Goal: Book appointment/travel/reservation

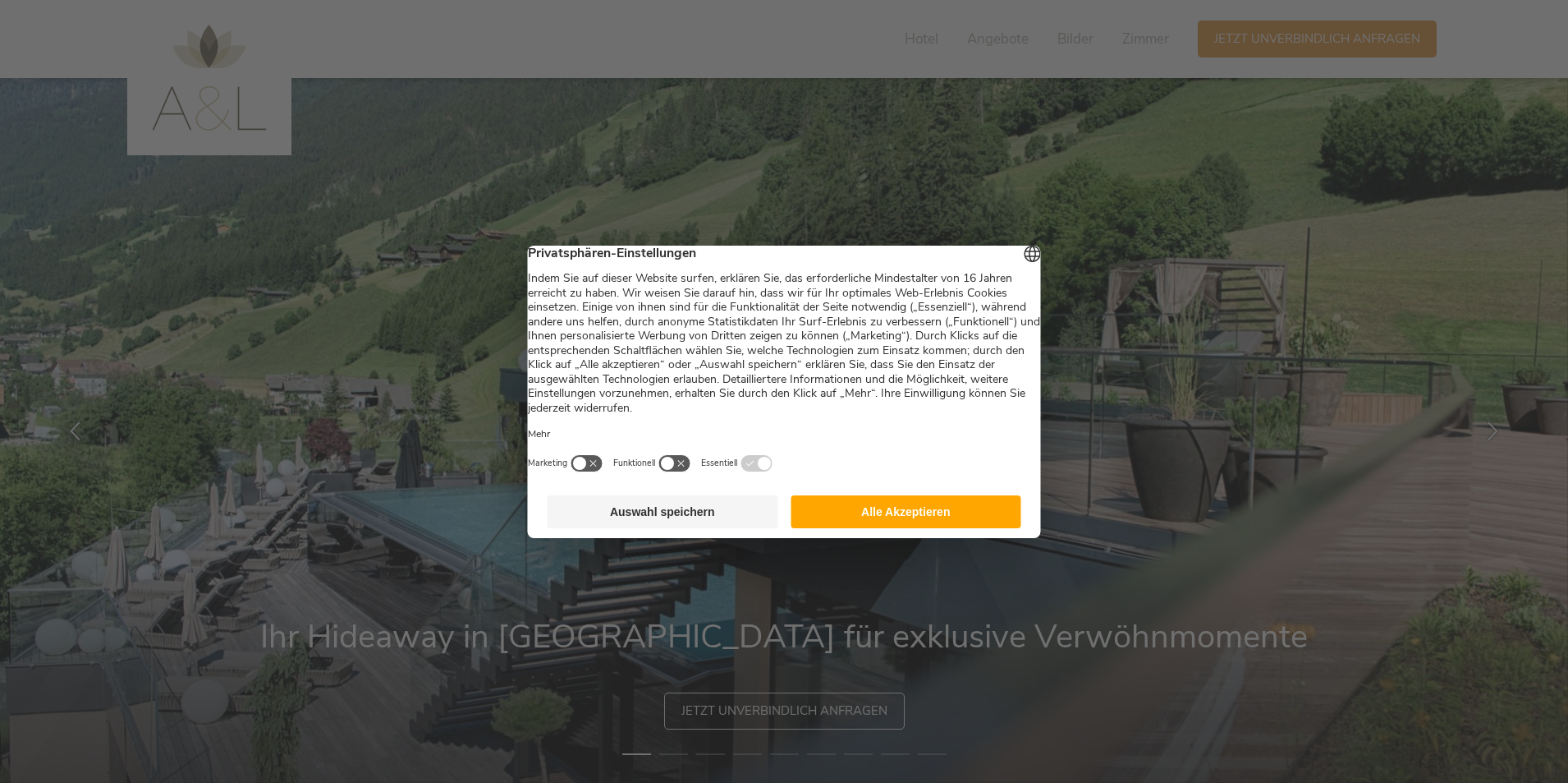
click at [982, 524] on button "Alle Akzeptieren" at bounding box center [905, 512] width 231 height 33
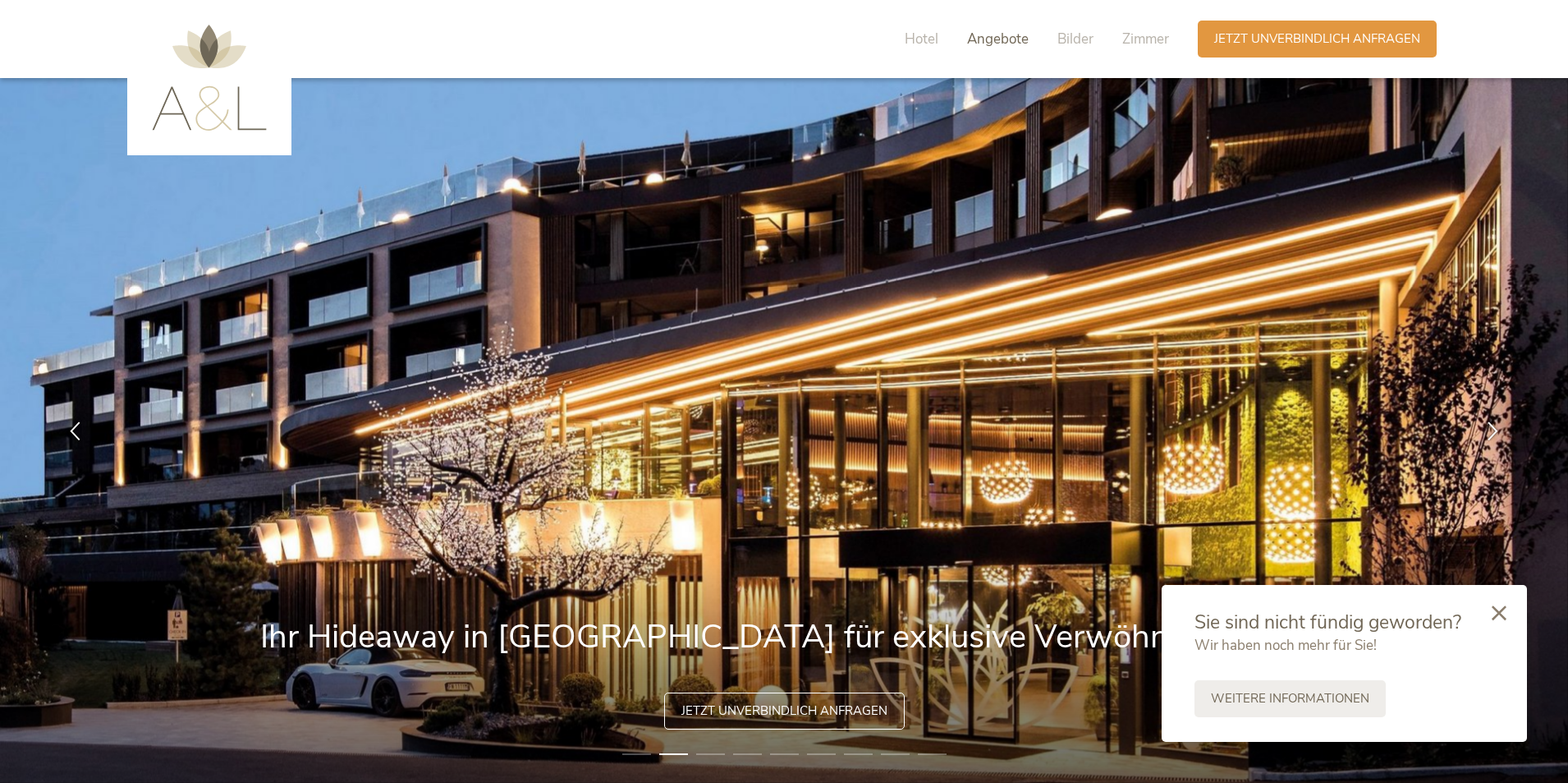
click at [989, 39] on span "Angebote" at bounding box center [997, 39] width 61 height 19
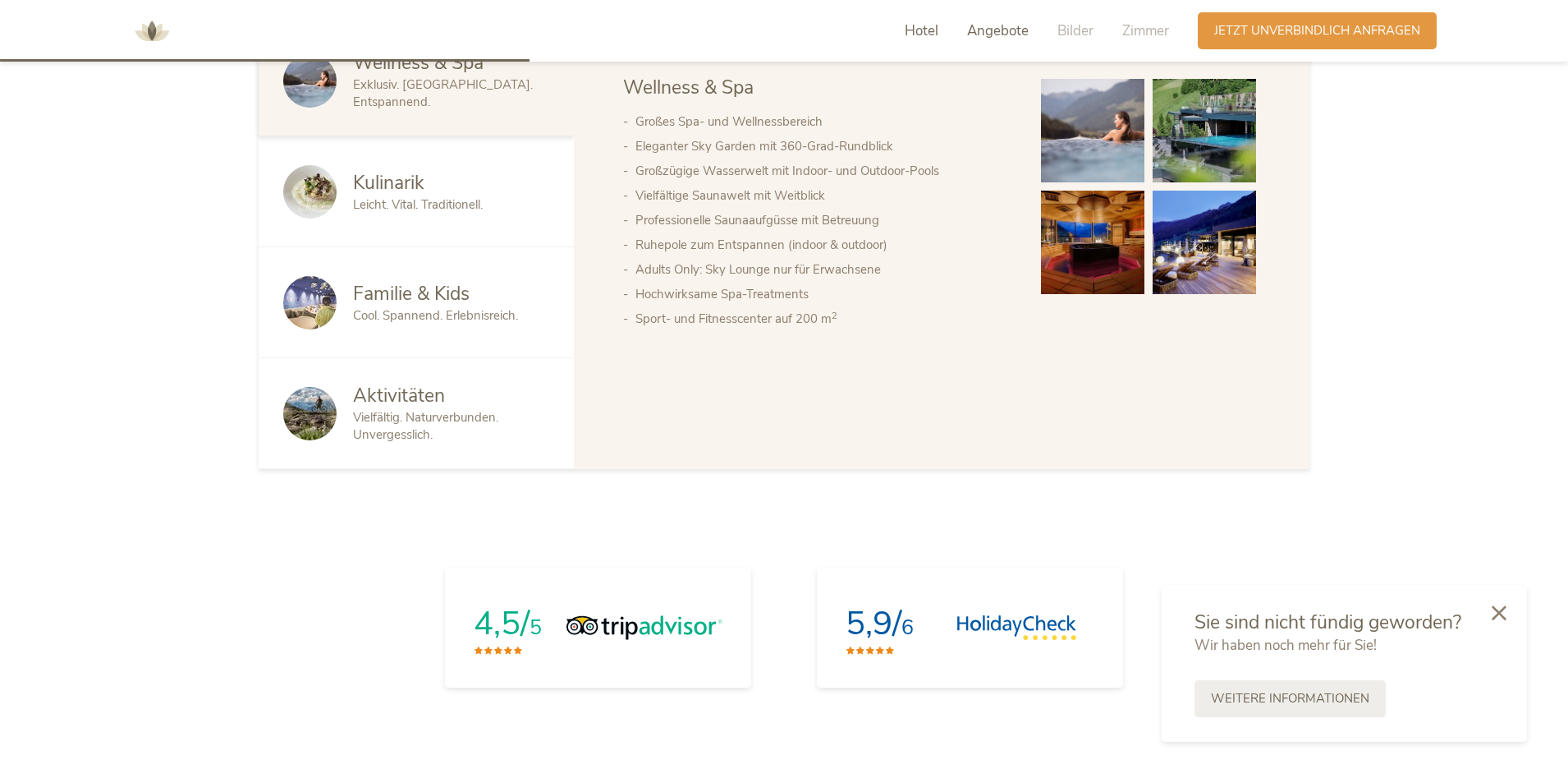
scroll to position [1815, 0]
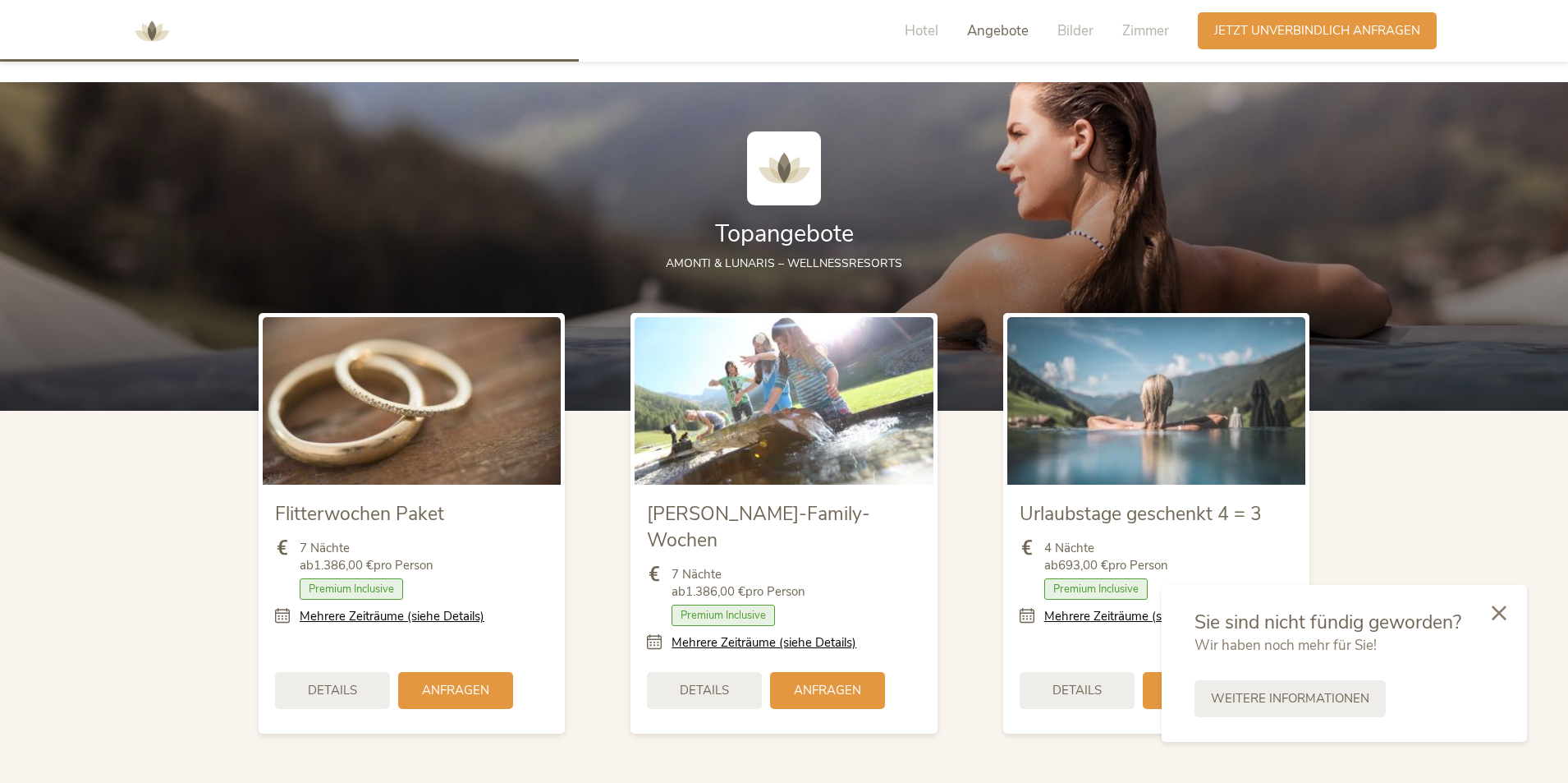
click at [1501, 608] on icon at bounding box center [1499, 612] width 15 height 15
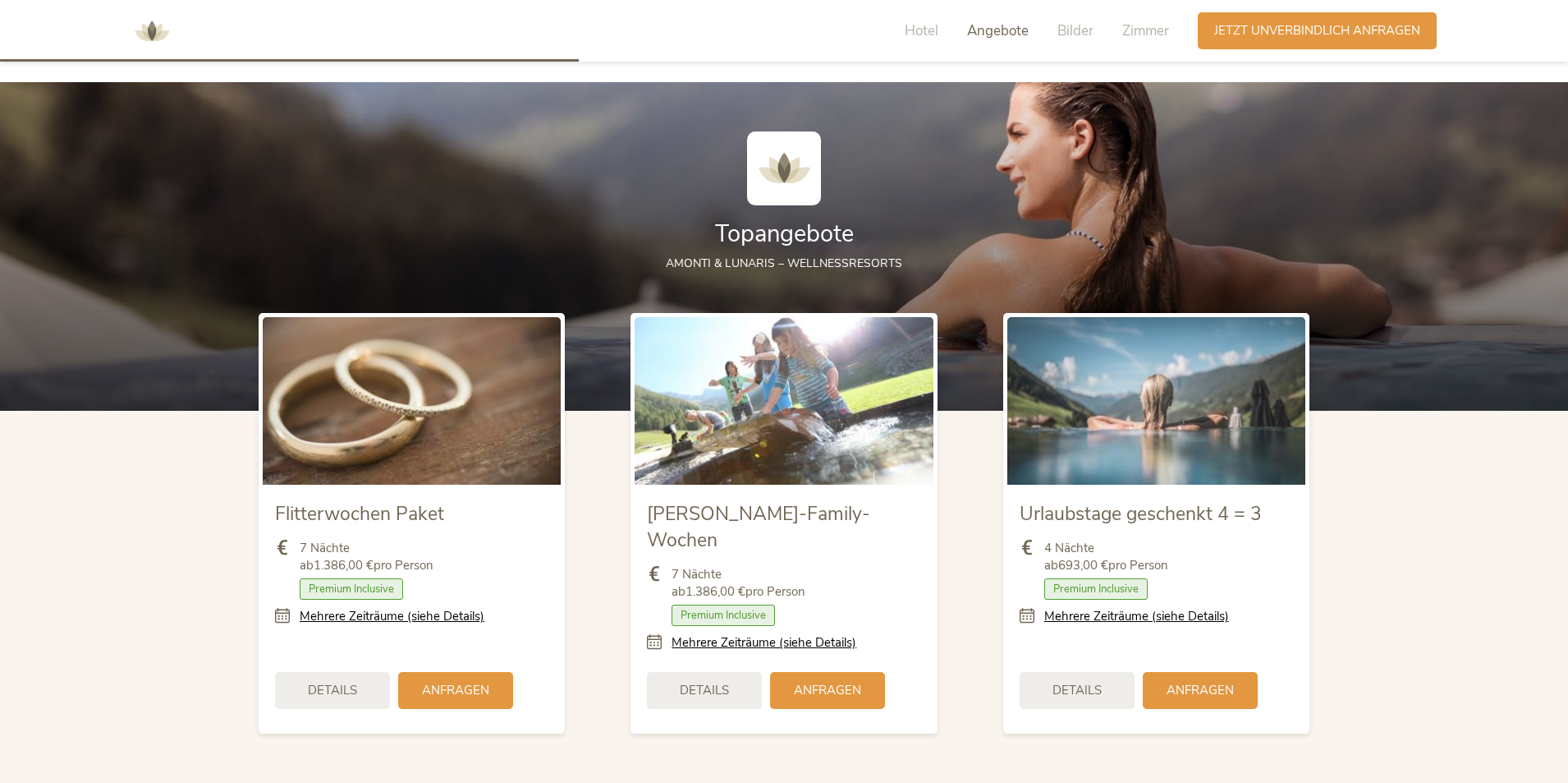
click at [1027, 618] on icon at bounding box center [1032, 616] width 25 height 17
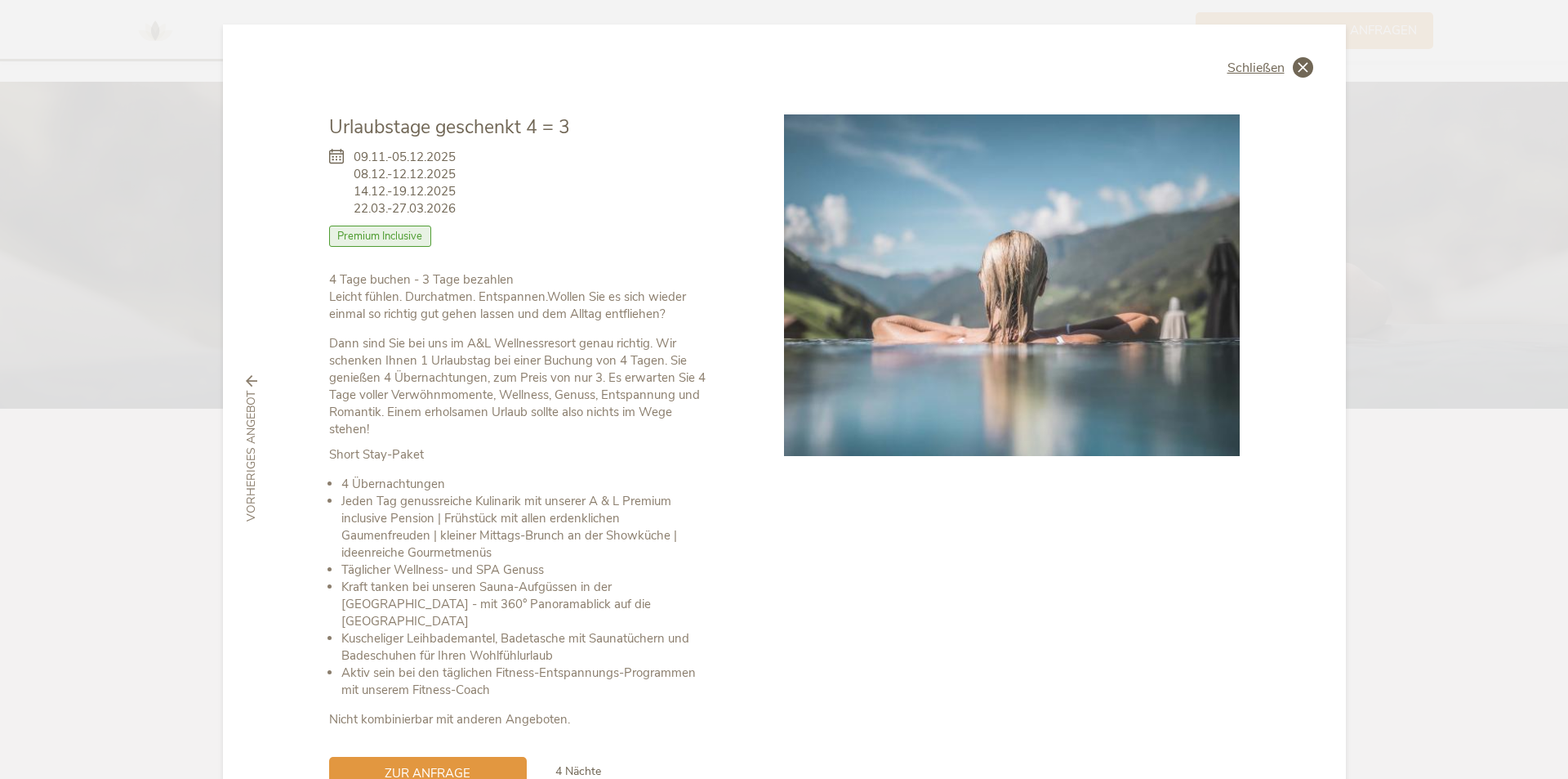
click at [1265, 61] on span "Schließen" at bounding box center [1256, 67] width 58 height 13
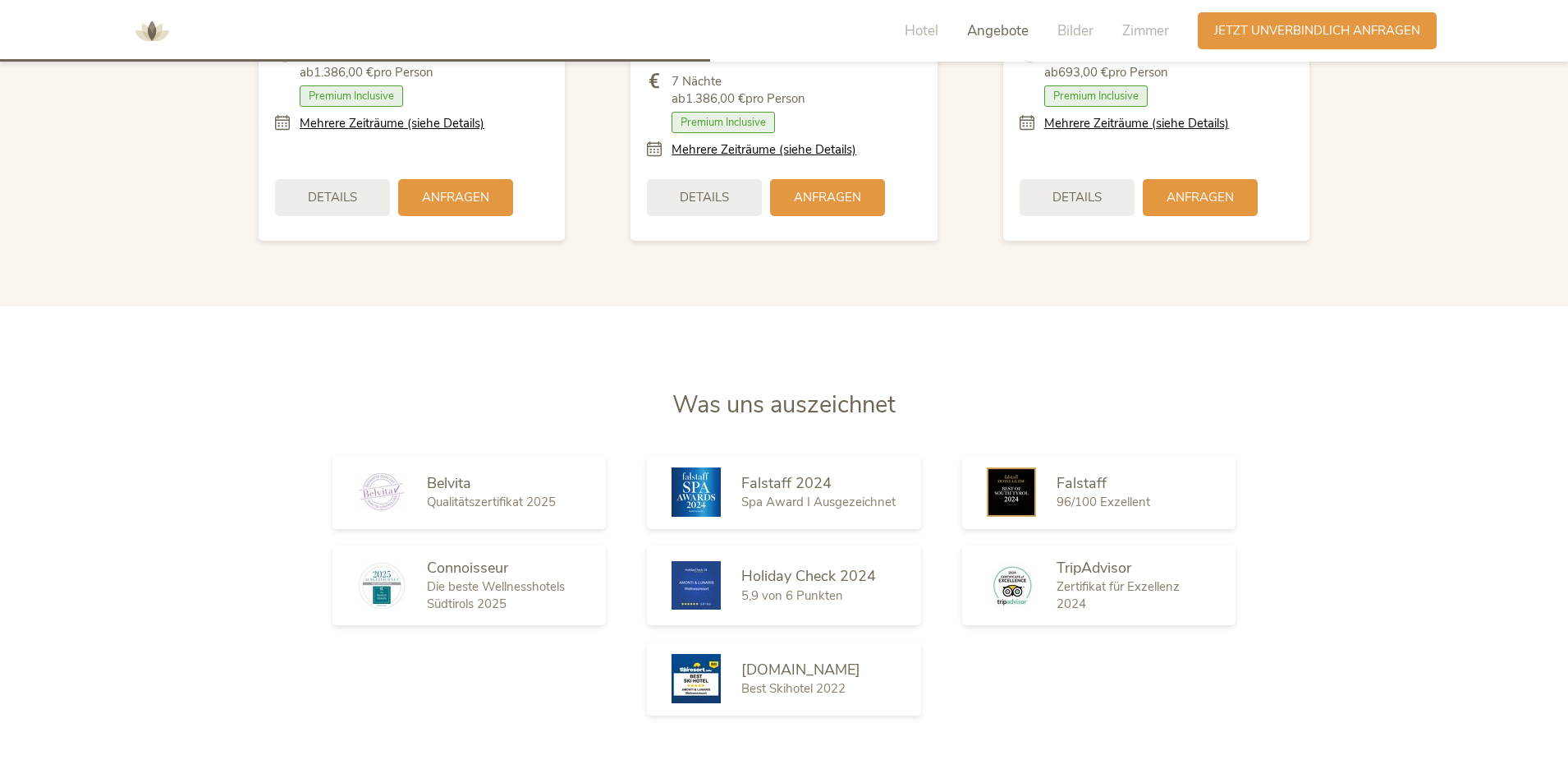
scroll to position [2225, 0]
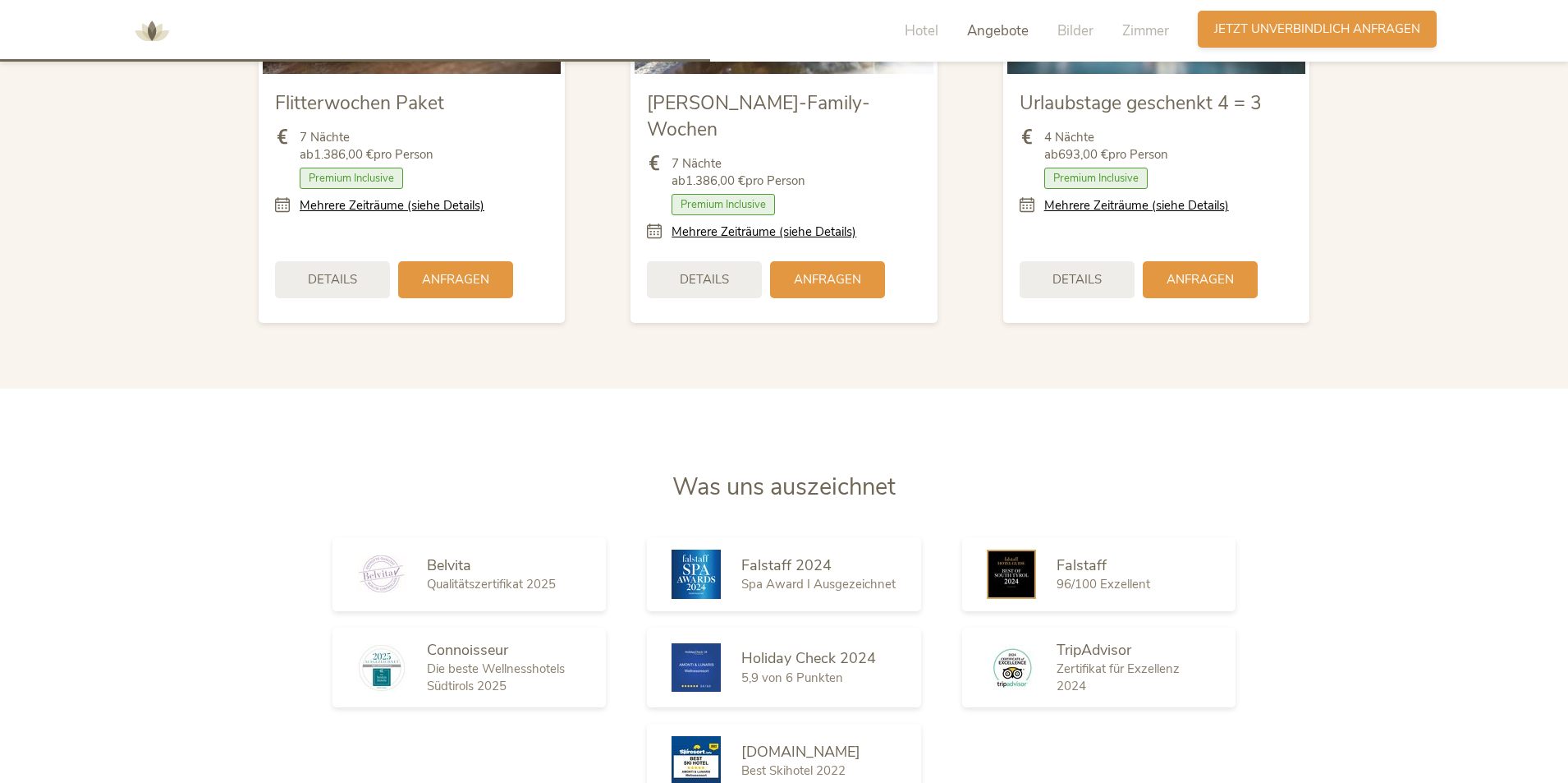
click at [1314, 24] on span "Jetzt unverbindlich anfragen" at bounding box center [1317, 29] width 206 height 17
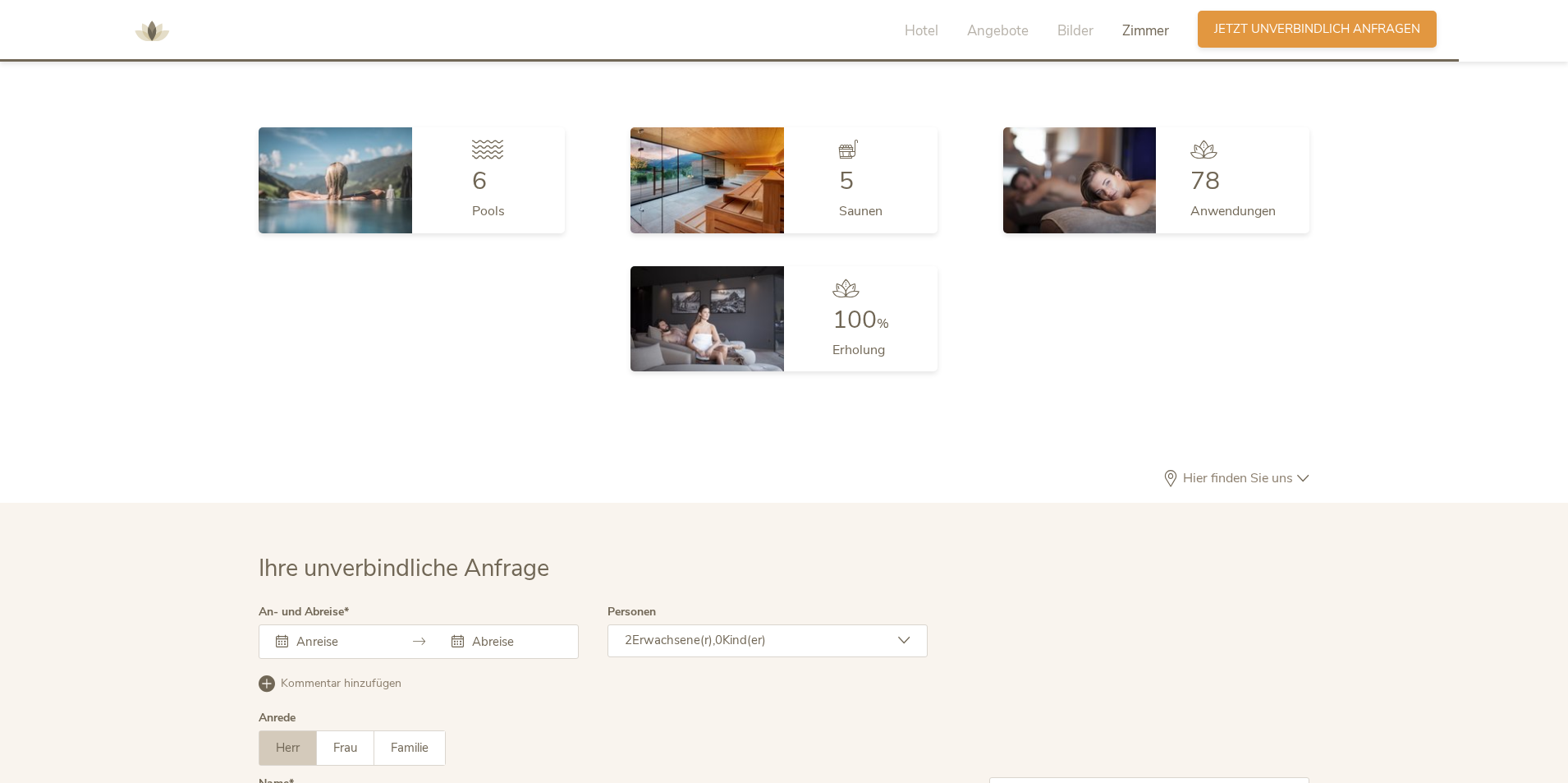
scroll to position [4916, 0]
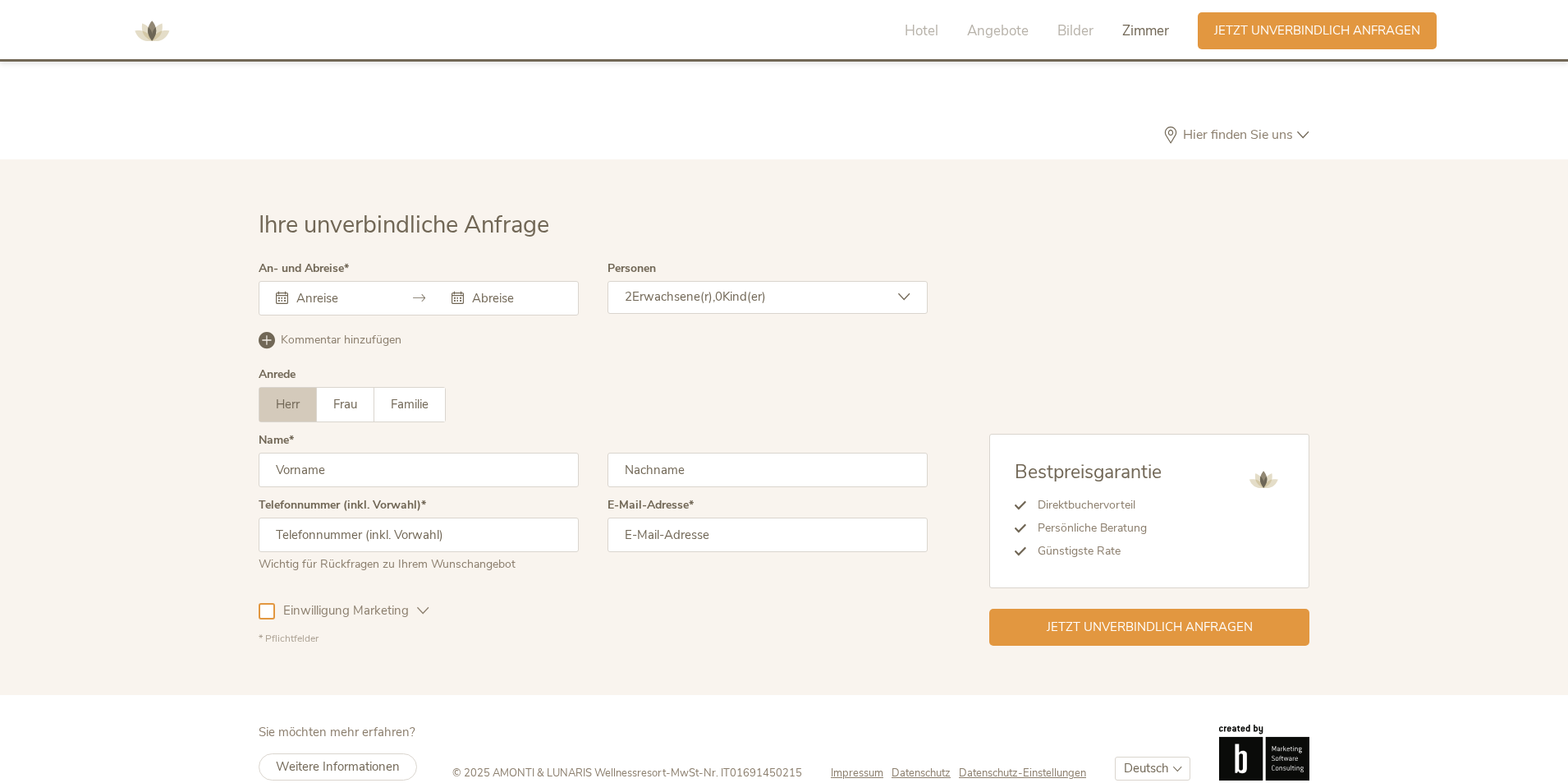
click at [889, 281] on div "2 Erwachsene(r), 0 Kind(er)" at bounding box center [767, 297] width 321 height 33
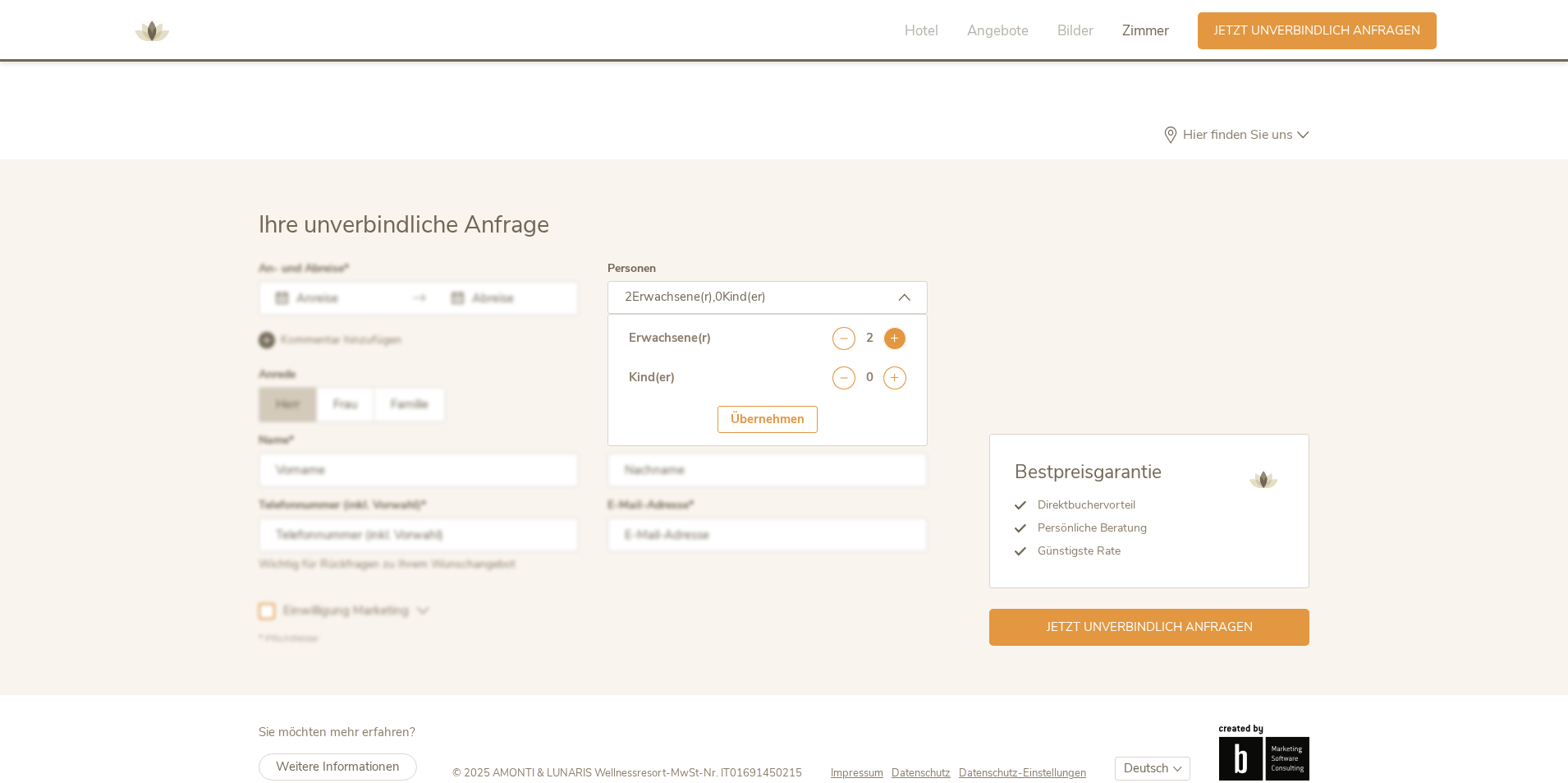
click at [900, 327] on icon at bounding box center [894, 338] width 23 height 23
click at [897, 366] on icon at bounding box center [894, 378] width 23 height 23
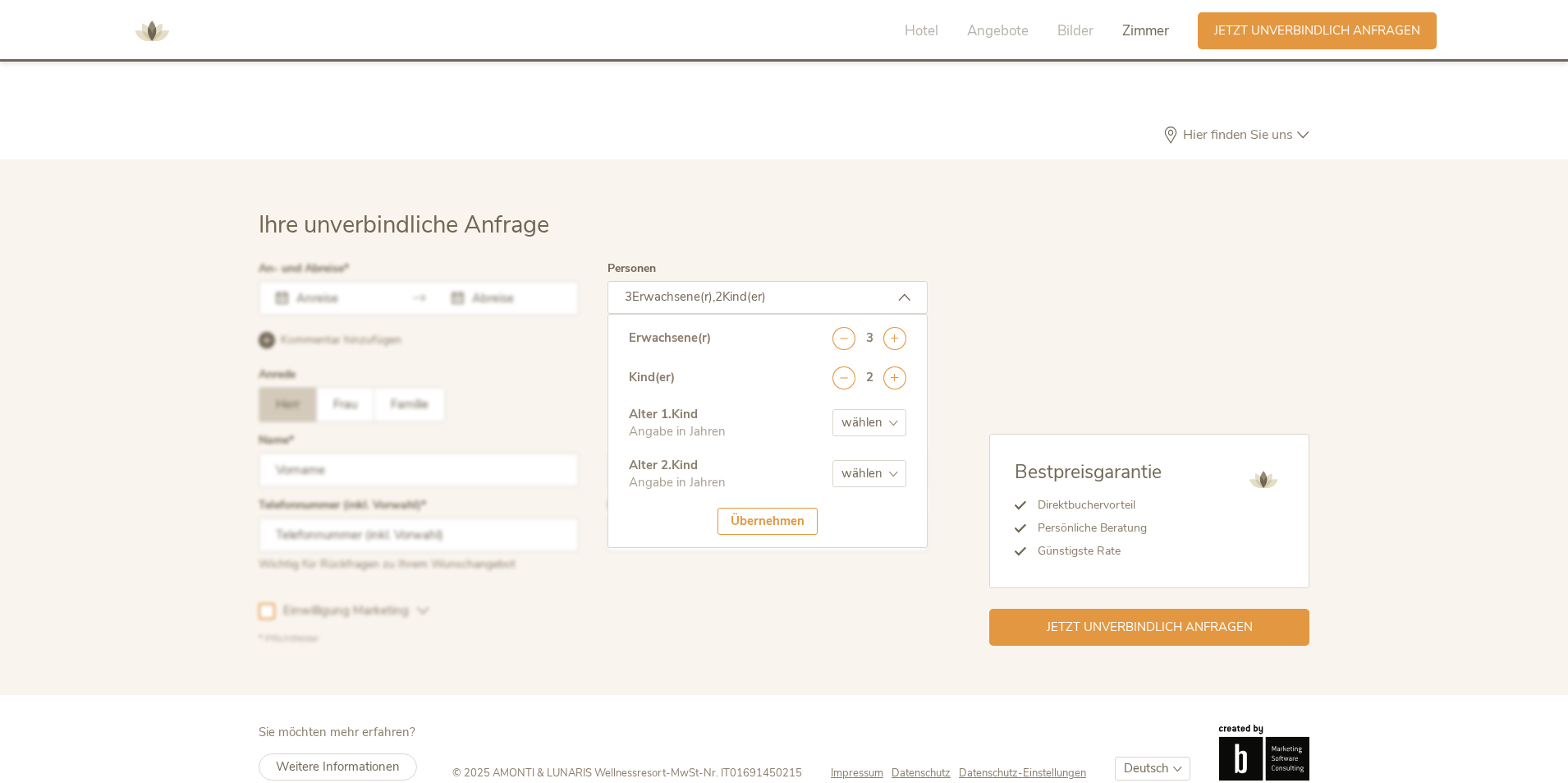
drag, startPoint x: 887, startPoint y: 383, endPoint x: 891, endPoint y: 391, distance: 8.9
click at [887, 409] on select "wählen 0 1 2 3 4 5 6 7 8 9 10 11 12 13 14 15 16 17" at bounding box center [870, 422] width 74 height 27
select select "14"
click at [833, 409] on select "wählen 0 1 2 3 4 5 6 7 8 9 10 11 12 13 14 15 16 17" at bounding box center [870, 422] width 74 height 27
click at [891, 460] on select "wählen 0 1 2 3 4 5 6 7 8 9 10 11 12 13 14 15 16 17" at bounding box center [870, 473] width 74 height 27
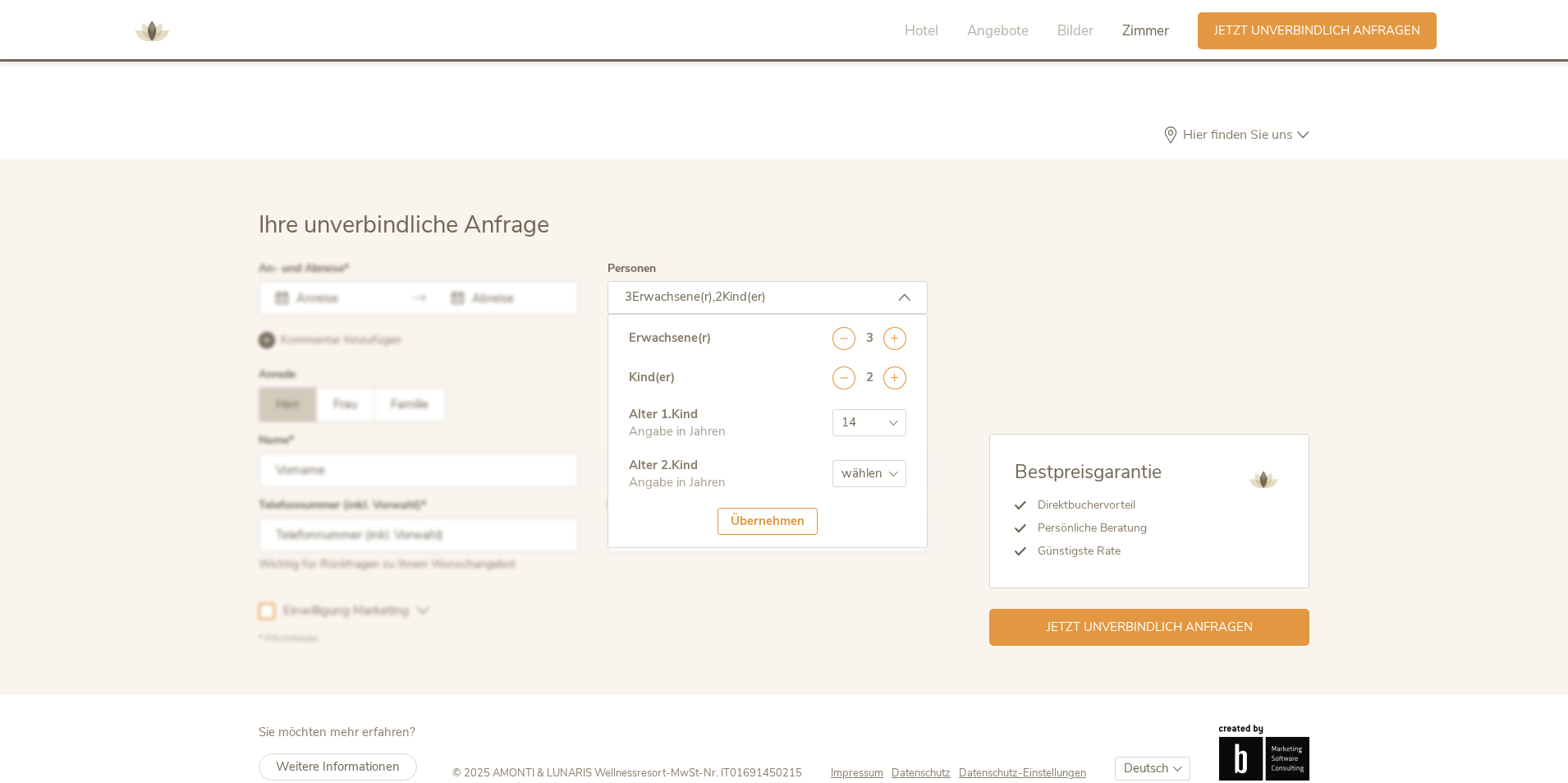
select select "17"
click at [833, 460] on select "wählen 0 1 2 3 4 5 6 7 8 9 10 11 12 13 14 15 16 17" at bounding box center [870, 473] width 74 height 27
click at [764, 507] on div "Übernehmen" at bounding box center [768, 520] width 100 height 27
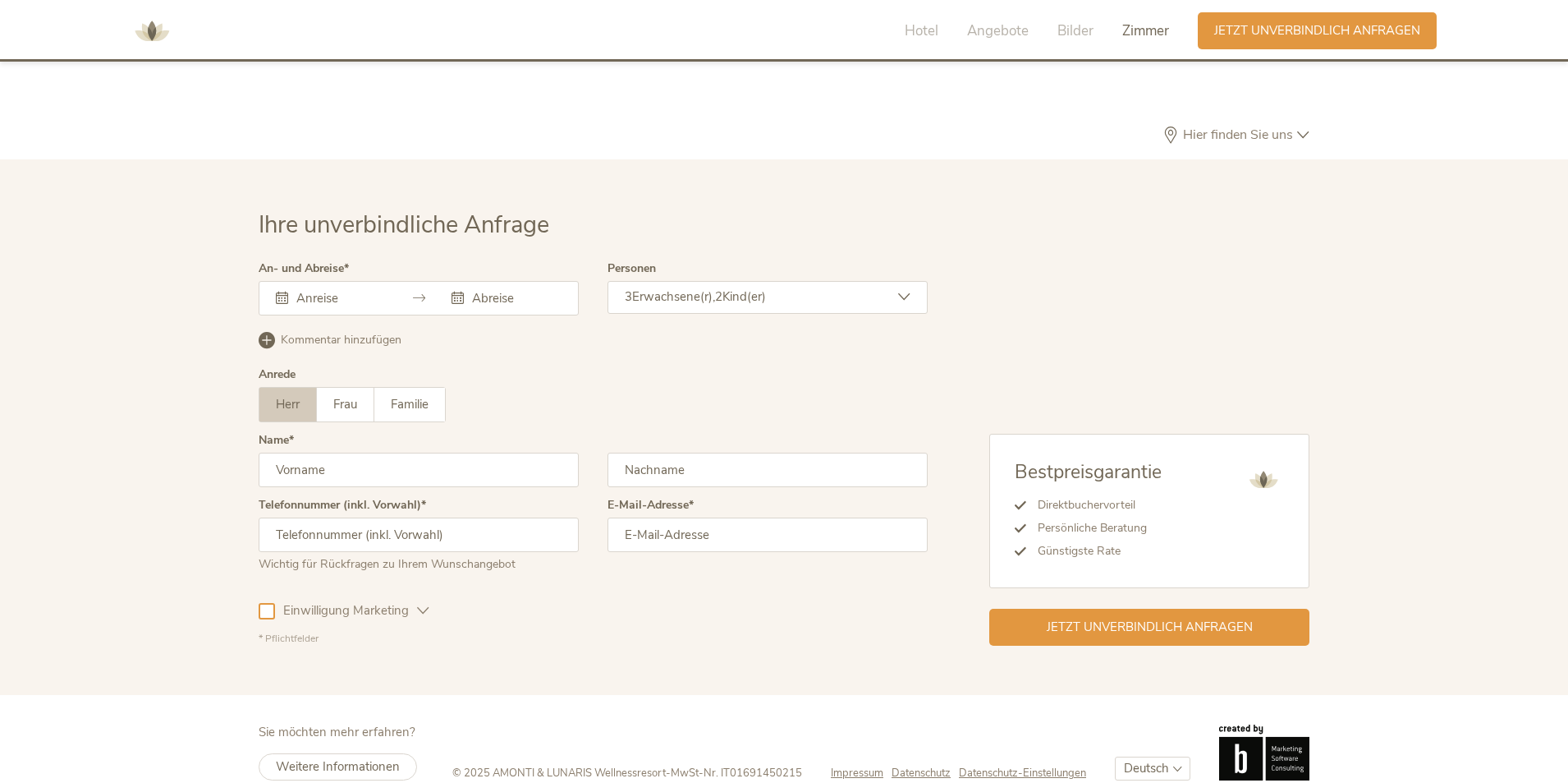
click at [395, 281] on div at bounding box center [418, 298] width 321 height 35
click at [296, 290] on input "text" at bounding box center [339, 297] width 93 height 16
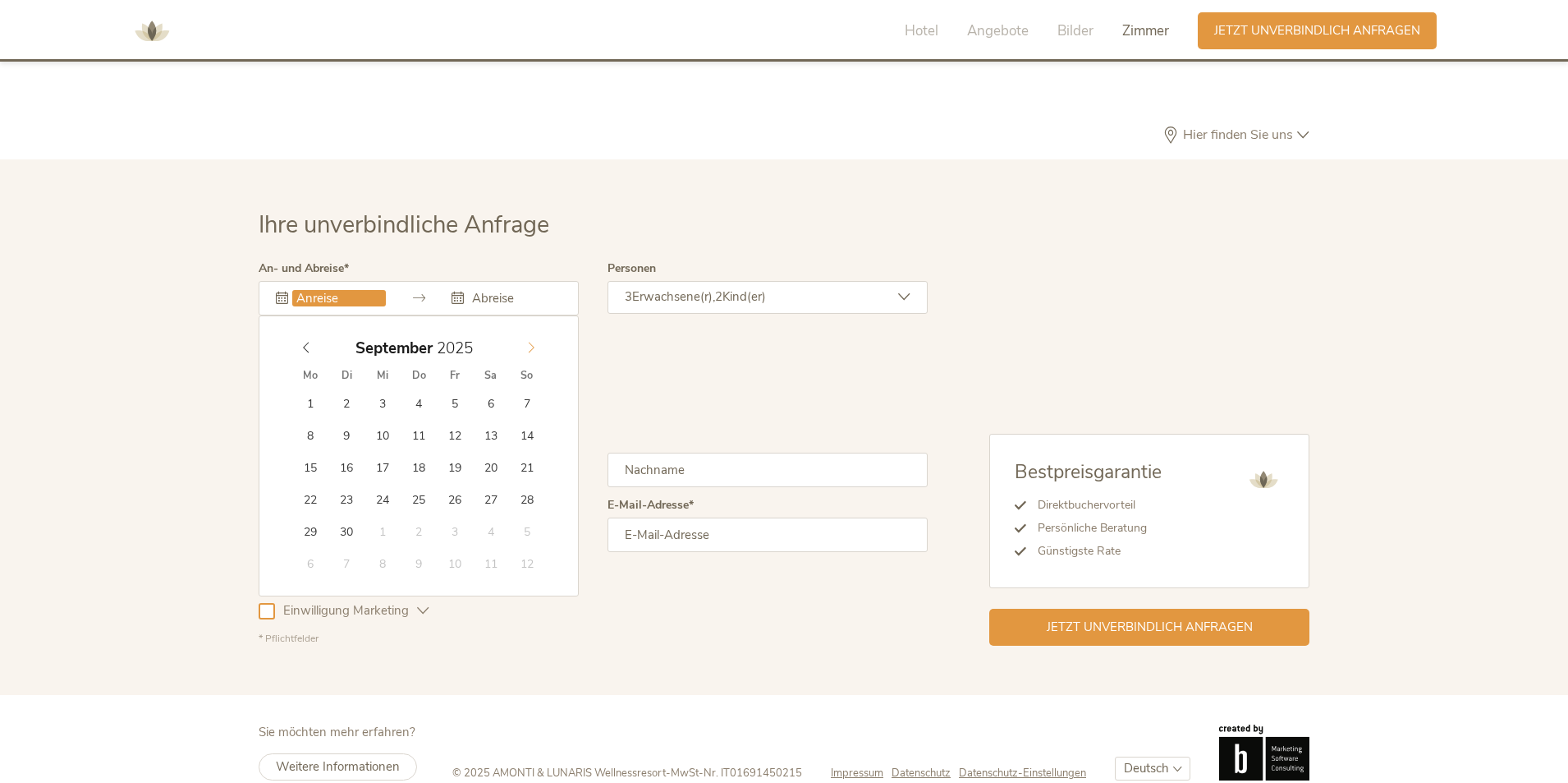
click at [530, 341] on icon at bounding box center [530, 347] width 11 height 11
type input "12.10.2025"
type input "17.10.2025"
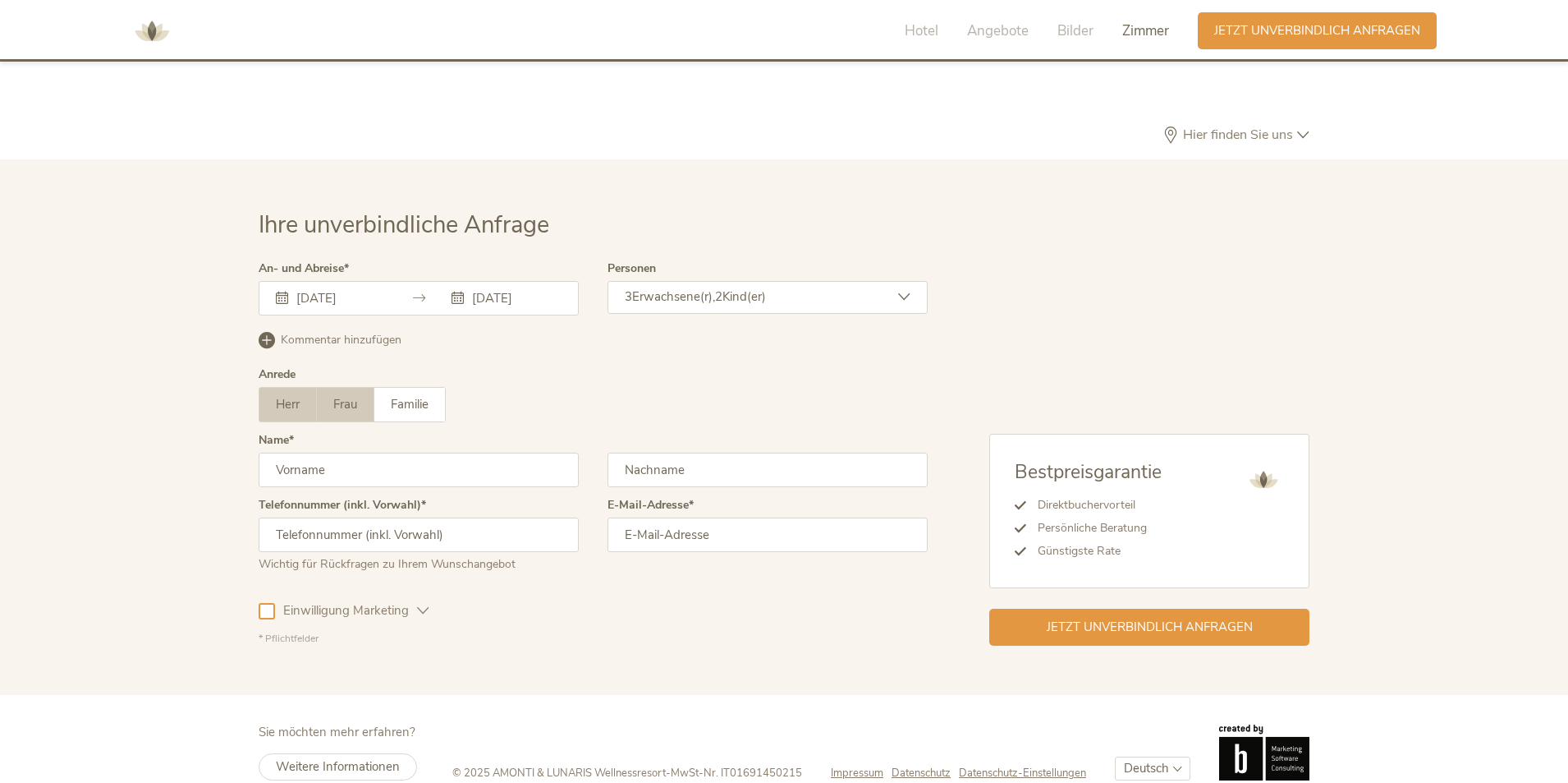
click at [346, 396] on span "Frau" at bounding box center [346, 404] width 24 height 16
click at [339, 453] on input "text" at bounding box center [418, 470] width 321 height 35
type input "Karin"
type input "Cesarini"
type input "+41714552809"
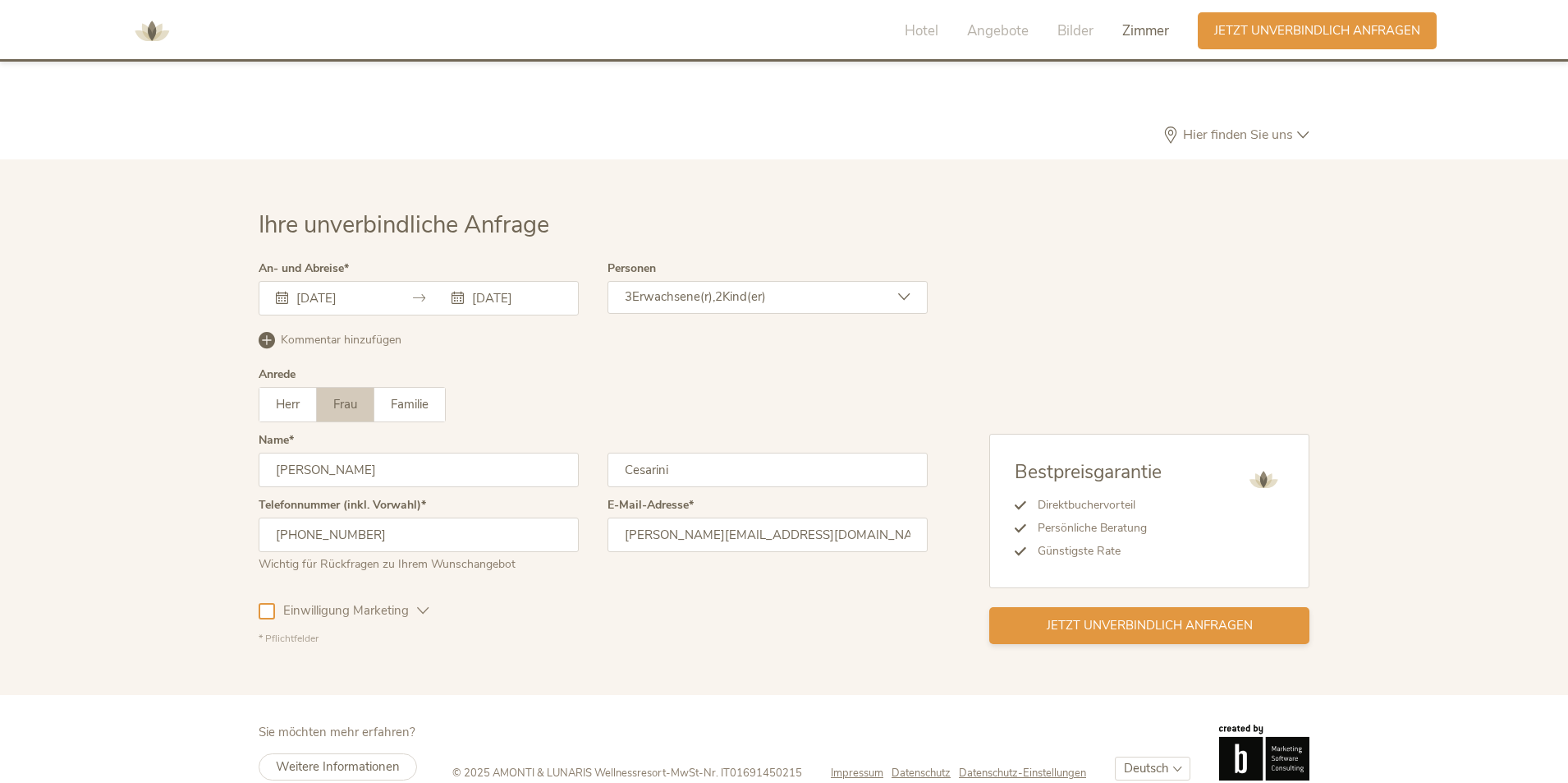
type input "karin.cesarini@hotmail.ch"
click at [1119, 617] on span "Jetzt unverbindlich anfragen" at bounding box center [1150, 626] width 206 height 17
